Goal: Information Seeking & Learning: Find specific fact

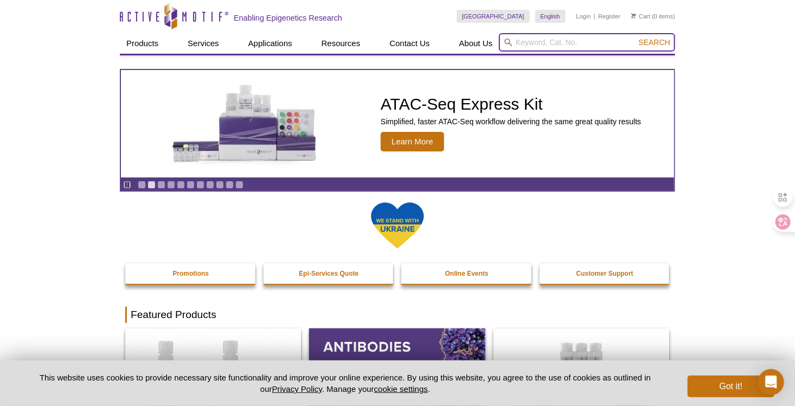
click at [535, 46] on input "search" at bounding box center [587, 42] width 176 height 18
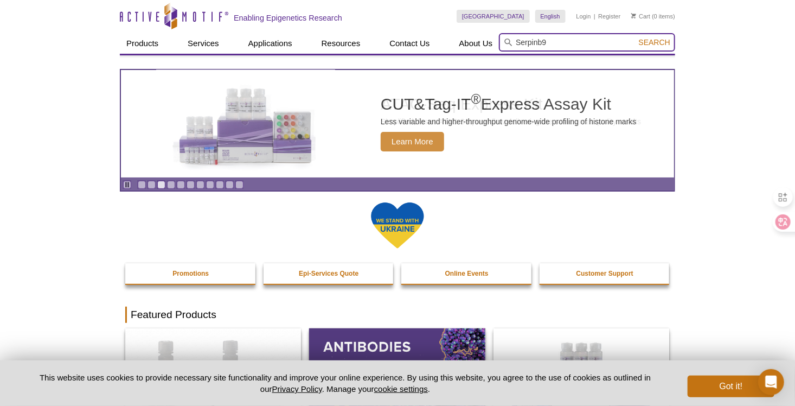
type input "Serpinb9"
click at [635, 37] on button "Search" at bounding box center [654, 42] width 38 height 10
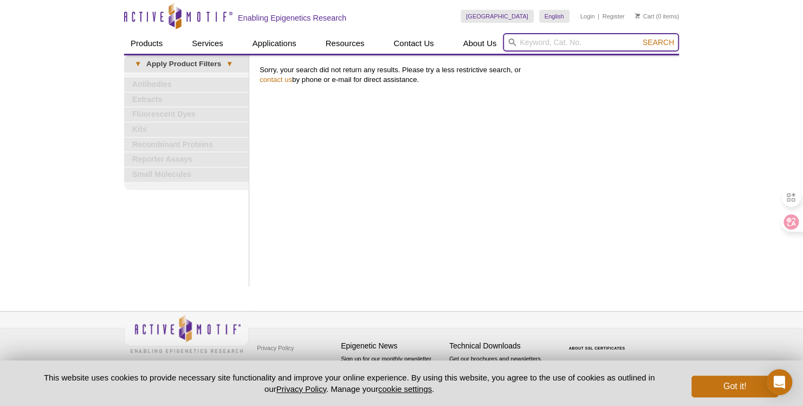
click at [542, 38] on input "search" at bounding box center [591, 42] width 176 height 18
type input "PI-9"
click at [640, 37] on button "Search" at bounding box center [659, 42] width 38 height 10
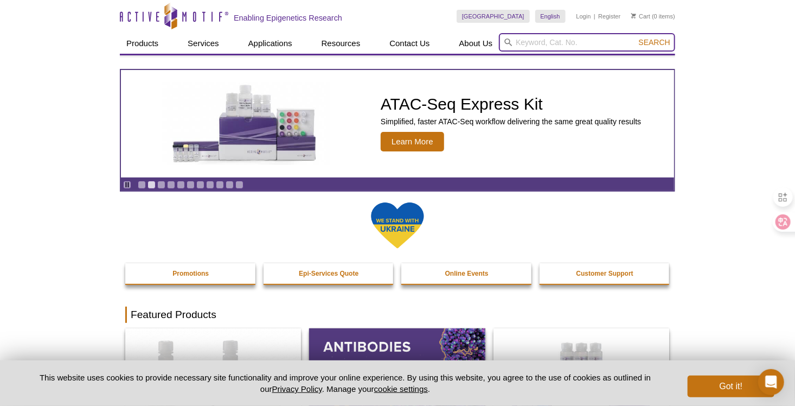
click at [556, 43] on input "search" at bounding box center [587, 42] width 176 height 18
type input "Serpinb9"
click at [635, 37] on button "Search" at bounding box center [654, 42] width 38 height 10
